Goal: Transaction & Acquisition: Purchase product/service

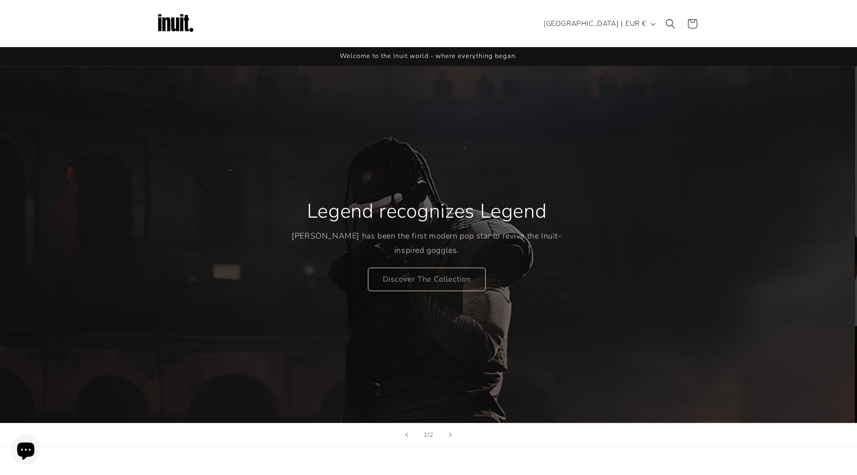
scroll to position [10, 0]
click at [395, 276] on link "Discover The Collection" at bounding box center [429, 278] width 118 height 23
click at [417, 267] on link "Discover The Collection" at bounding box center [429, 278] width 118 height 23
